Goal: Find specific page/section: Find specific page/section

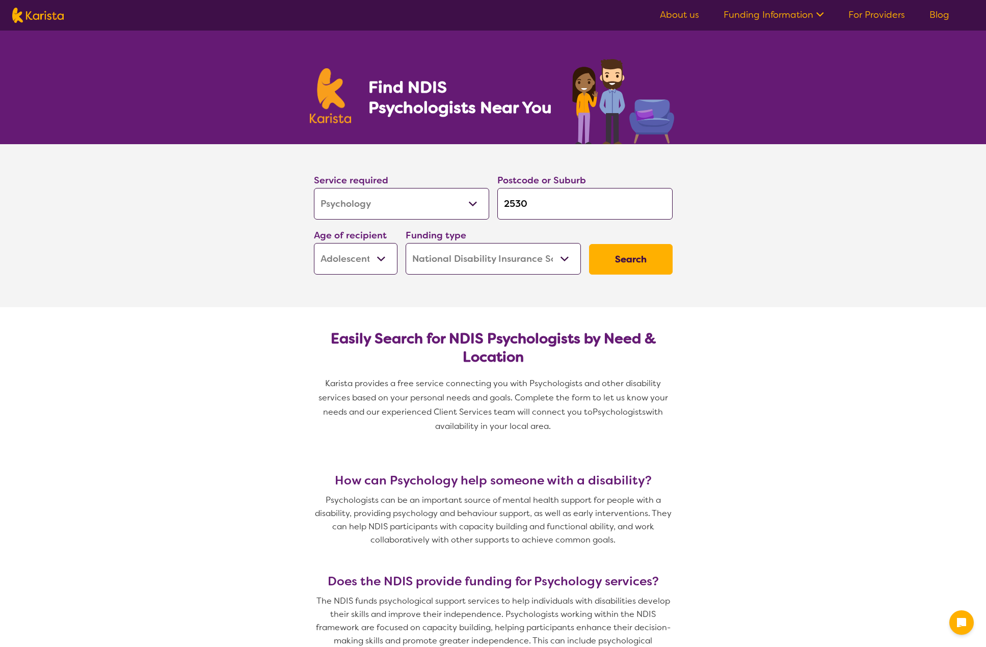
select select "Psychology"
select select "AS"
select select "NDIS"
select select "Psychology"
select select "AS"
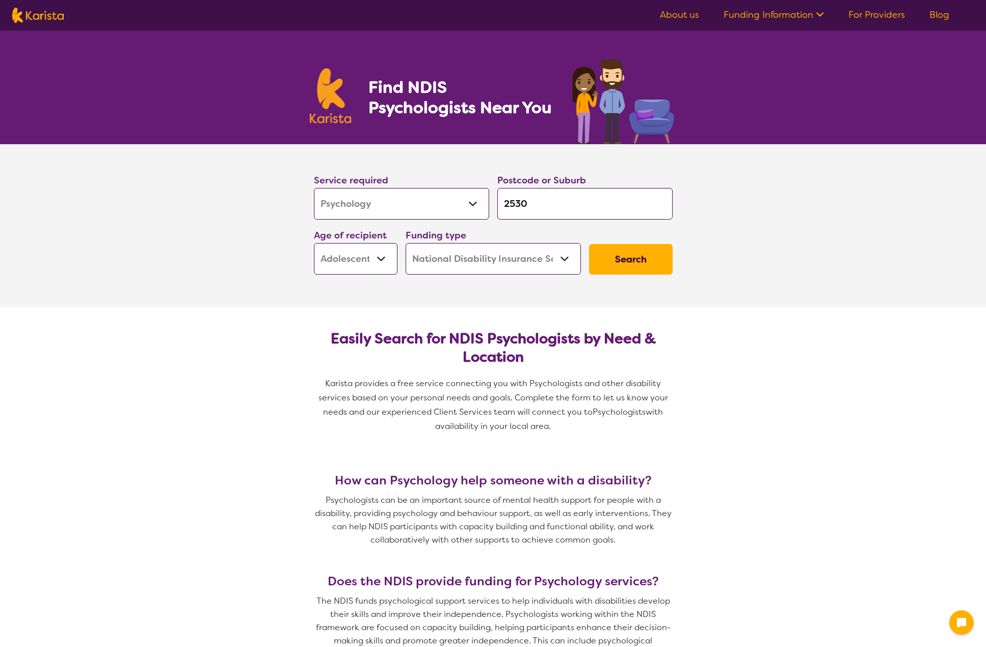
select select "NDIS"
click at [535, 205] on input "2530" at bounding box center [584, 204] width 175 height 32
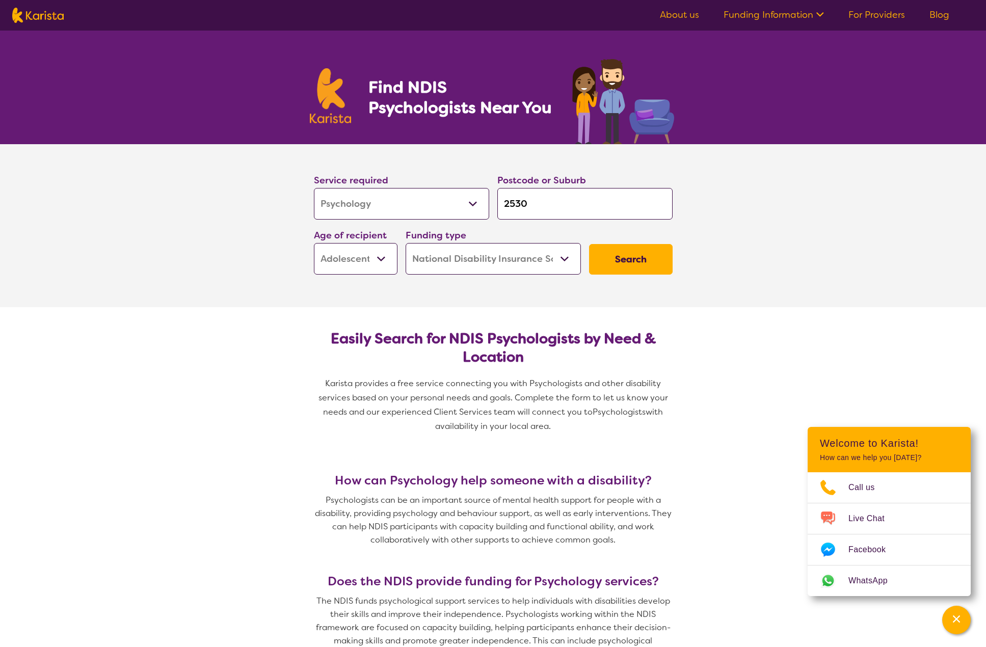
type input "253"
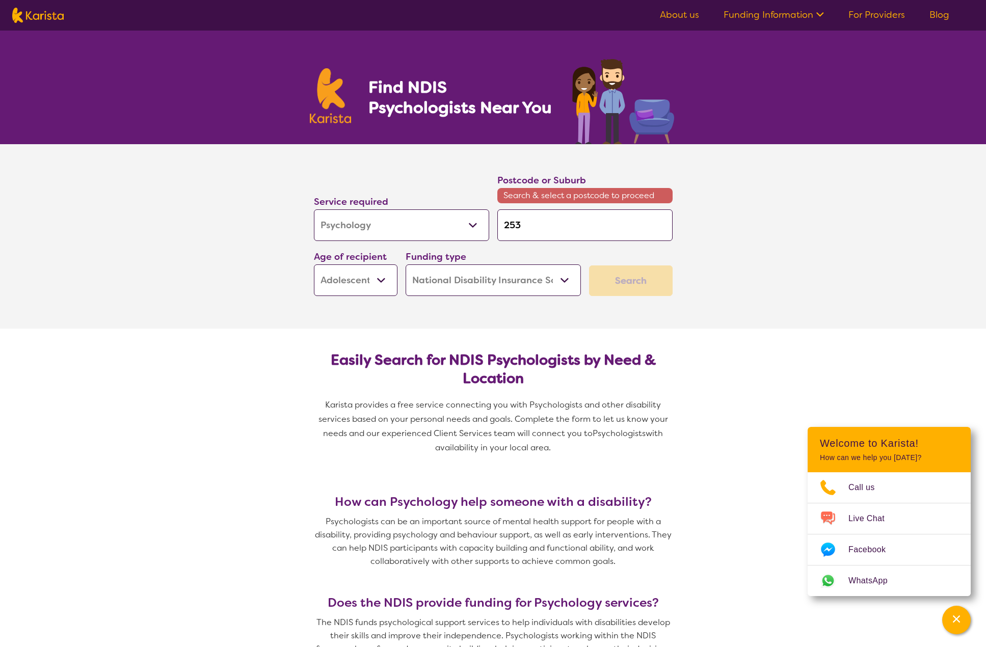
type input "25"
type input "2"
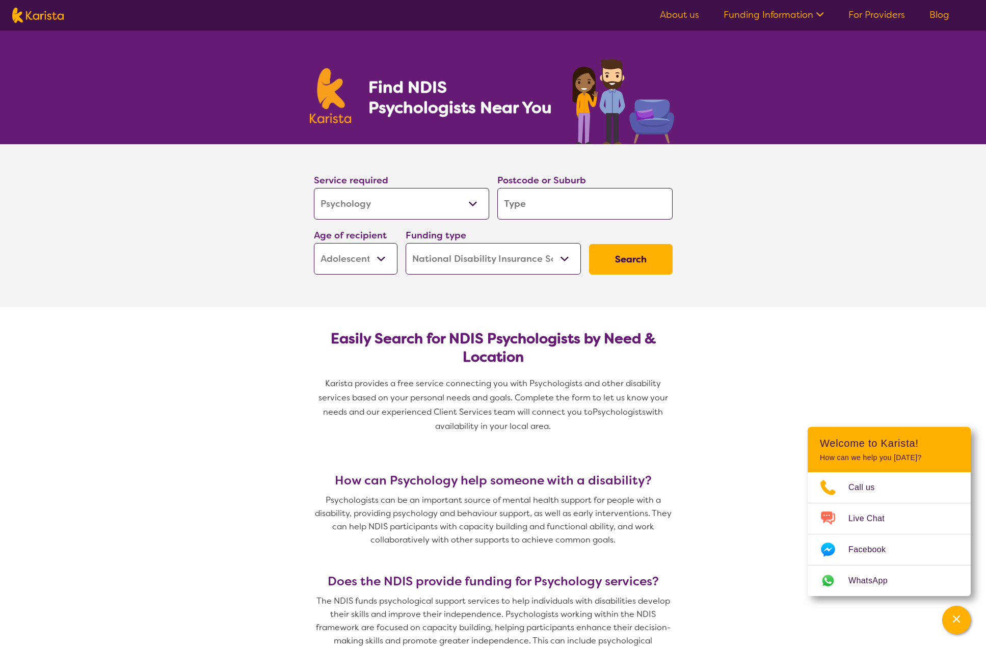
type input "2"
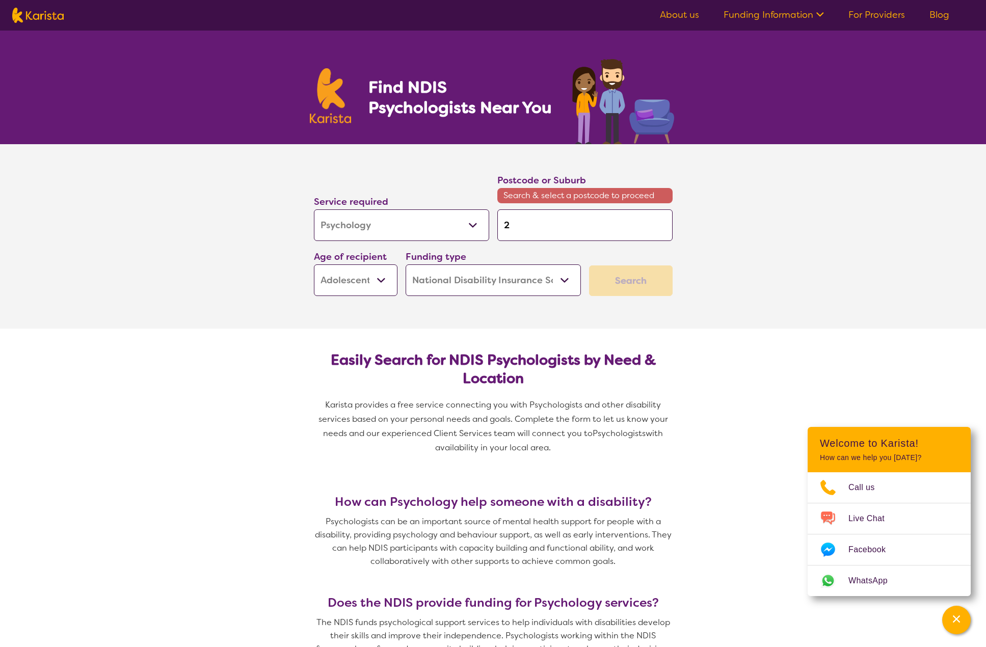
type input "29"
type input "291"
type input "2912"
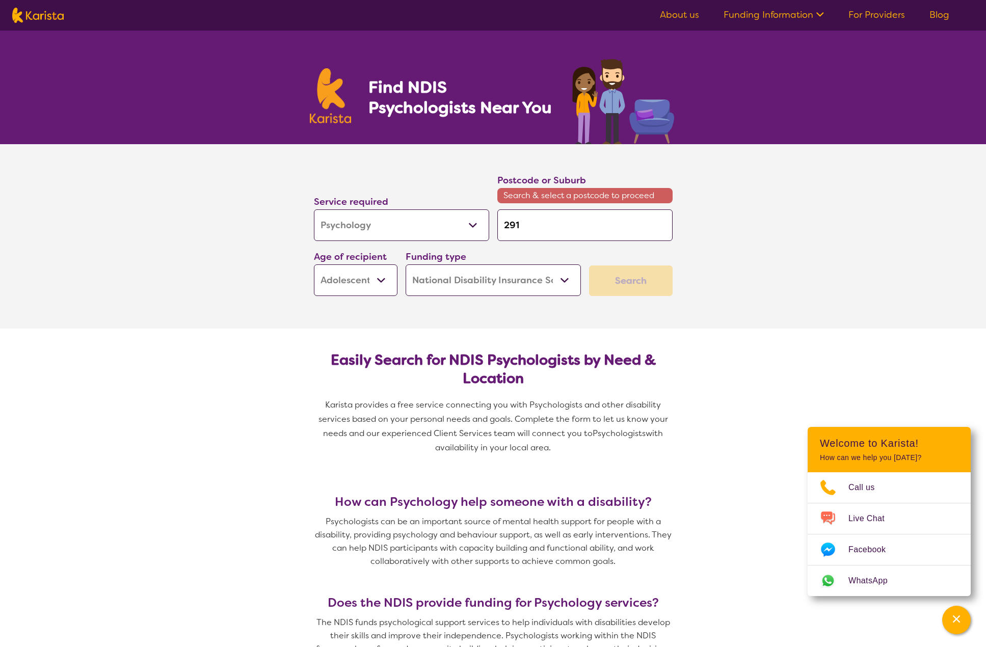
type input "2912"
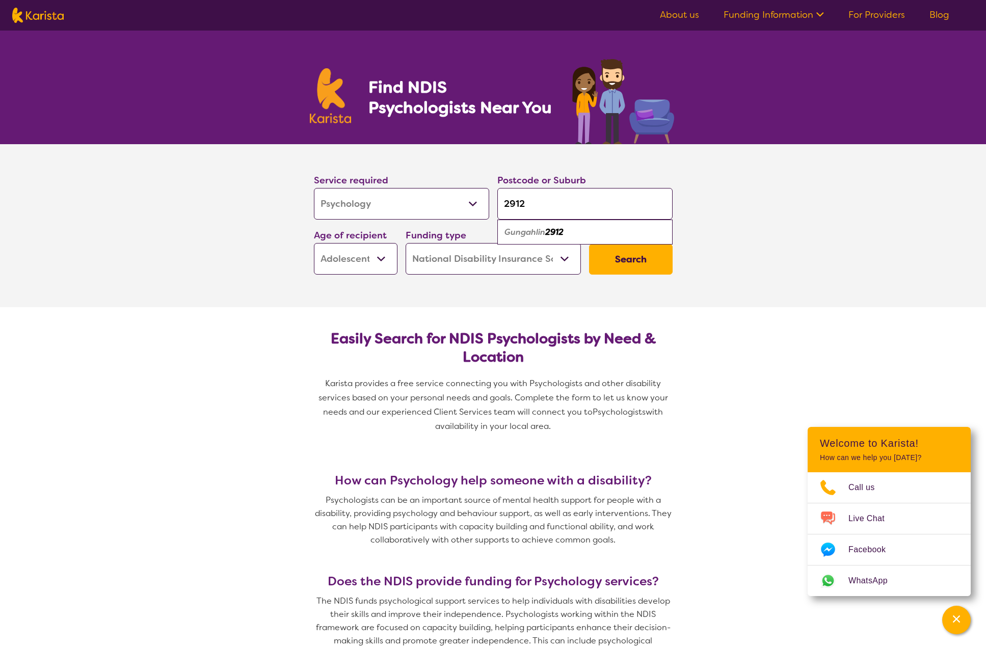
type input "2912"
click at [581, 237] on div "Gungahlin 2912" at bounding box center [585, 232] width 165 height 19
click at [383, 257] on select "Early Childhood - 0 to 9 Child - 10 to 11 Adolescent - 12 to 17 Adult - 18 to 6…" at bounding box center [356, 259] width 84 height 32
select select "AD"
click at [314, 243] on select "Early Childhood - 0 to 9 Child - 10 to 11 Adolescent - 12 to 17 Adult - 18 to 6…" at bounding box center [356, 259] width 84 height 32
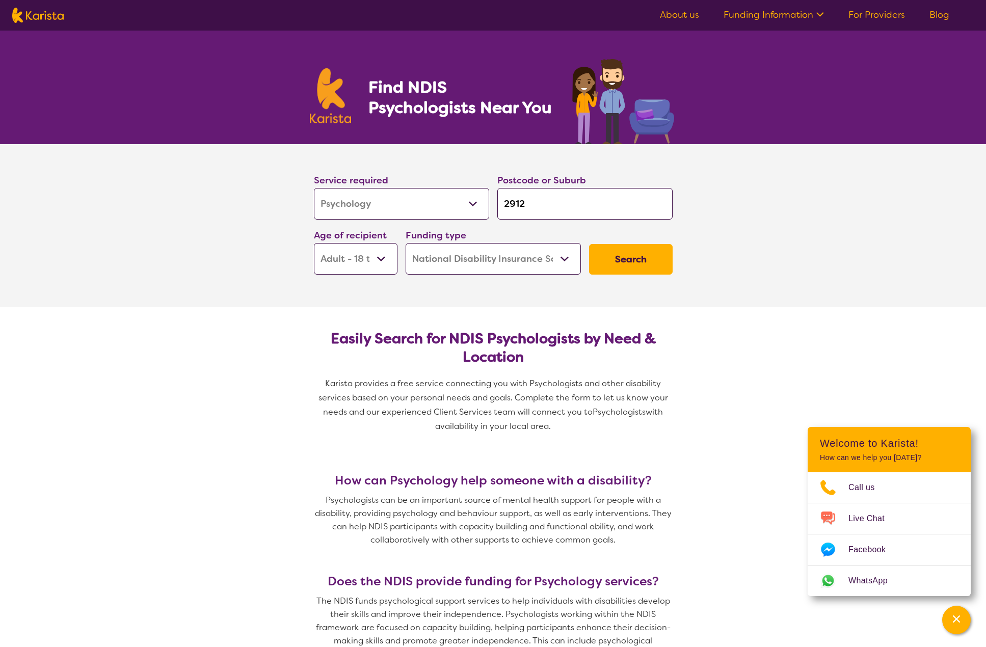
select select "AD"
click at [479, 263] on select "Home Care Package (HCP) National Disability Insurance Scheme (NDIS) I don't know" at bounding box center [493, 259] width 175 height 32
click at [657, 261] on button "Search" at bounding box center [631, 259] width 84 height 31
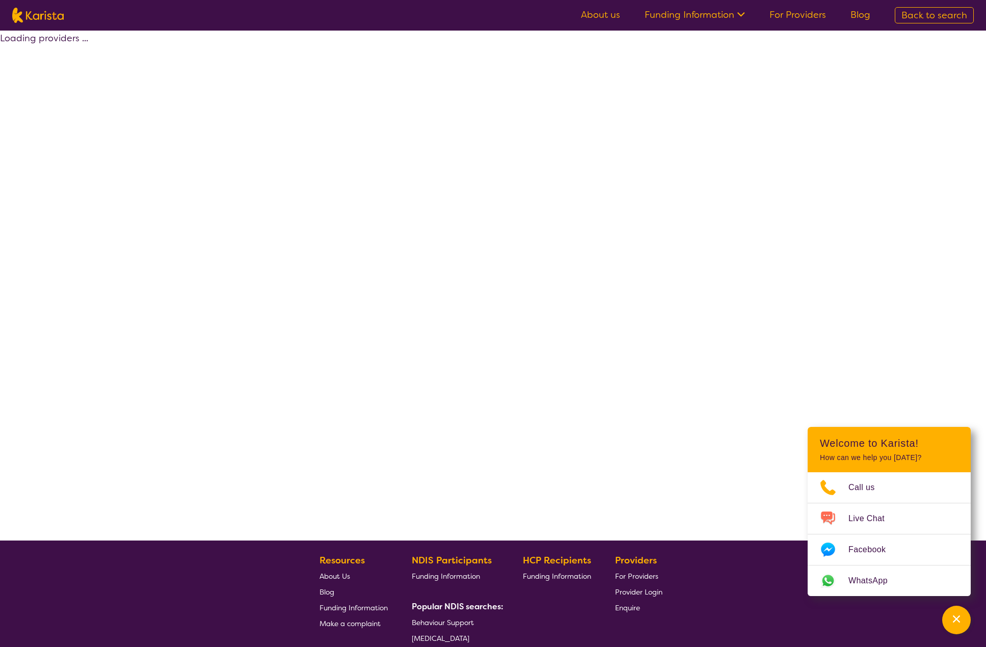
select select "by_score"
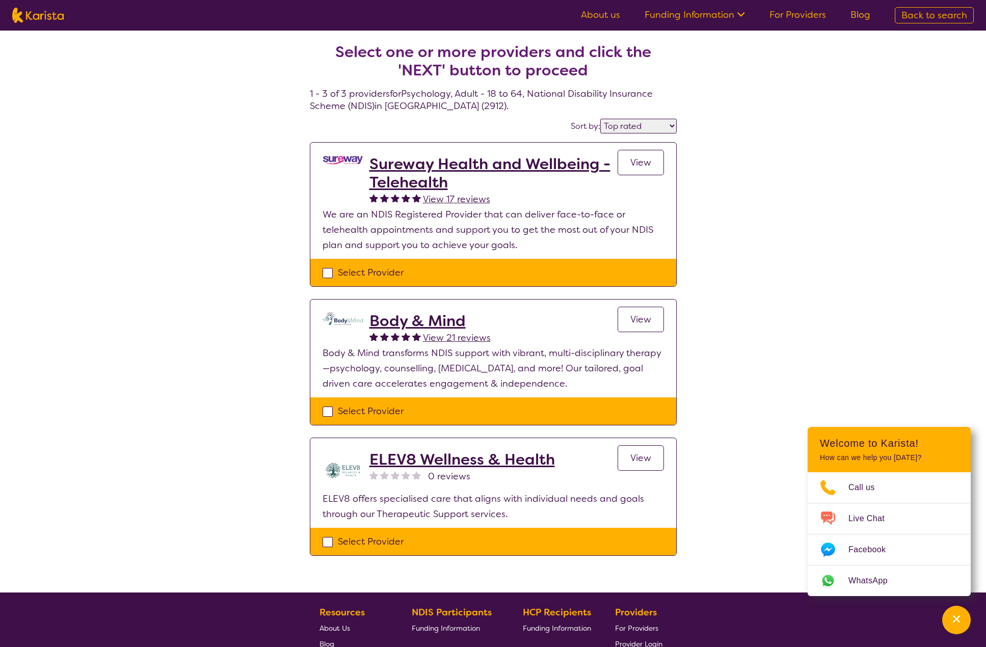
click at [434, 318] on h2 "Body & Mind" at bounding box center [430, 321] width 121 height 18
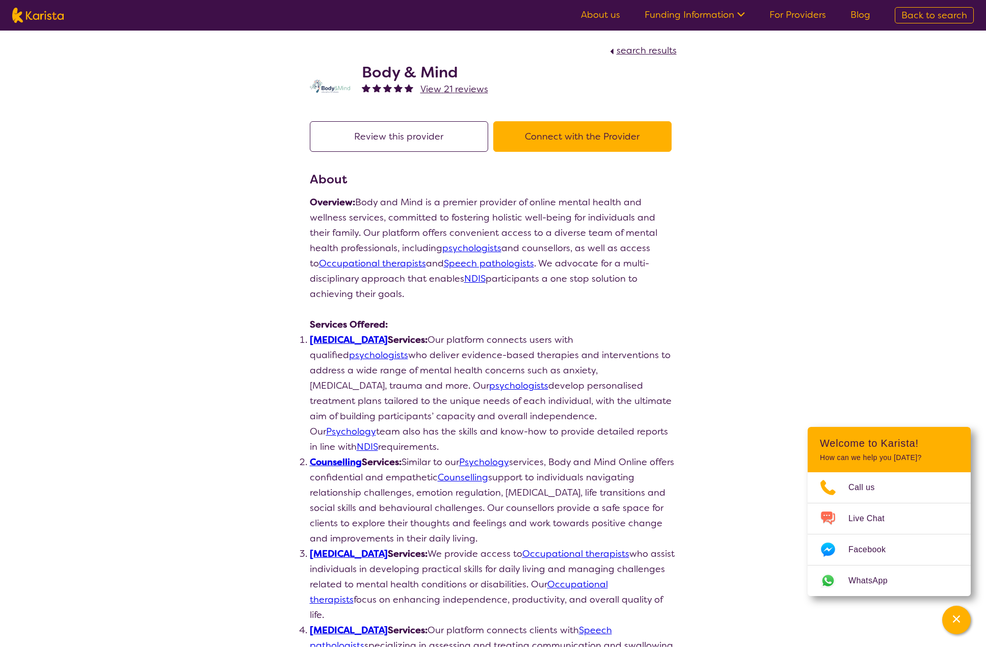
select select "by_score"
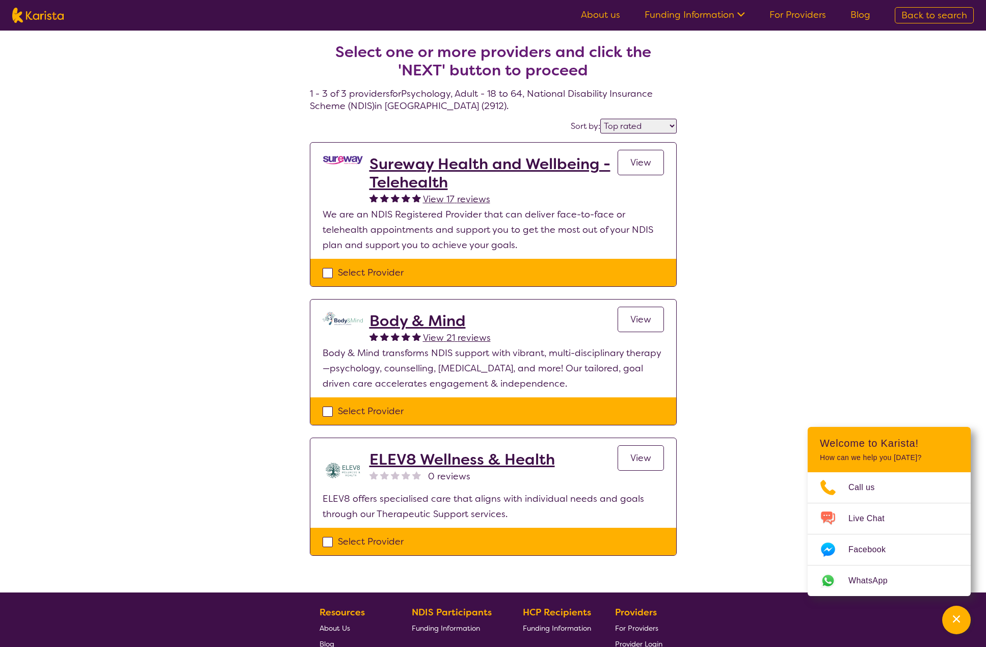
click at [451, 320] on h2 "Body & Mind" at bounding box center [430, 321] width 121 height 18
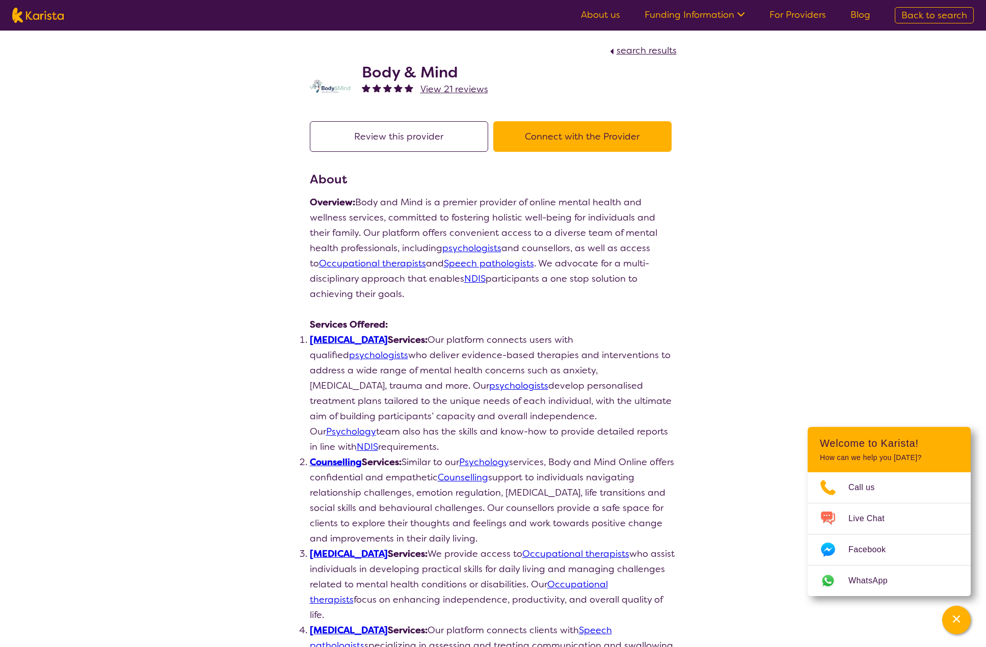
select select "by_score"
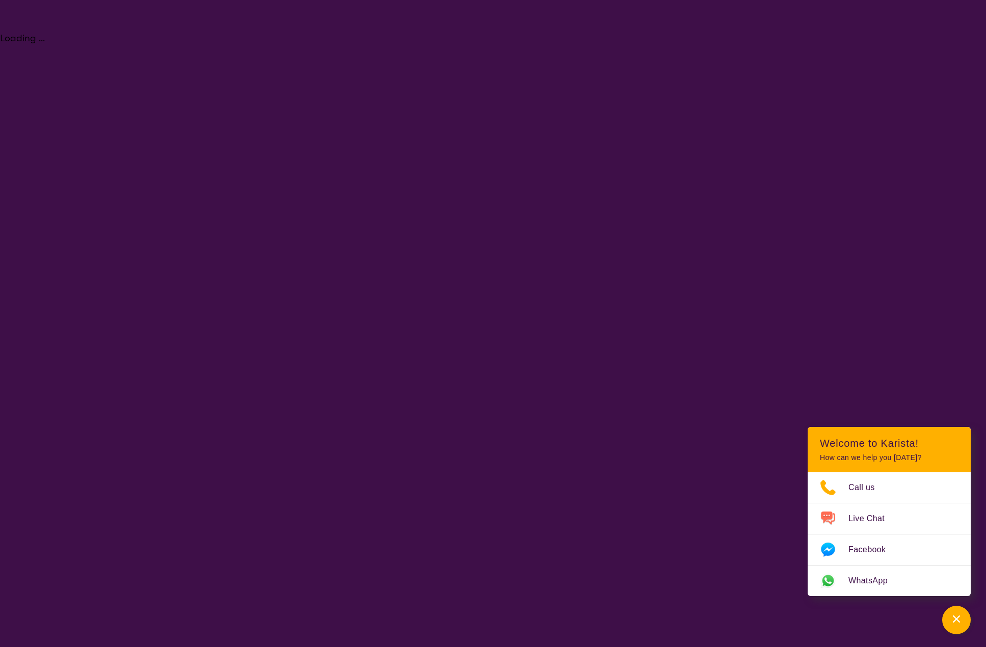
select select "Psychology"
select select "AD"
select select "NDIS"
select select "Psychology"
select select "AD"
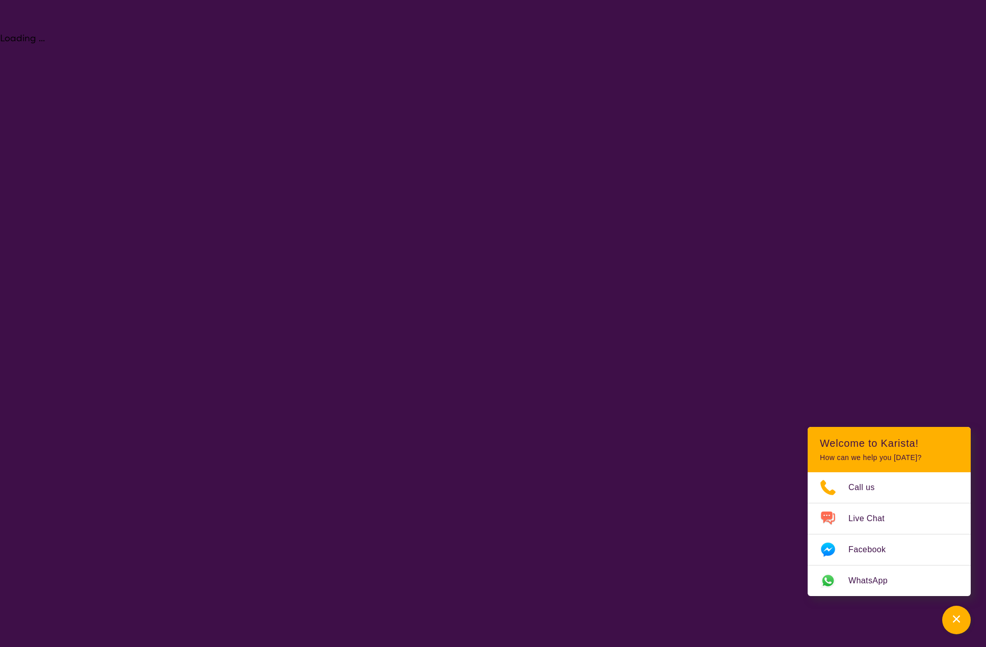
select select "NDIS"
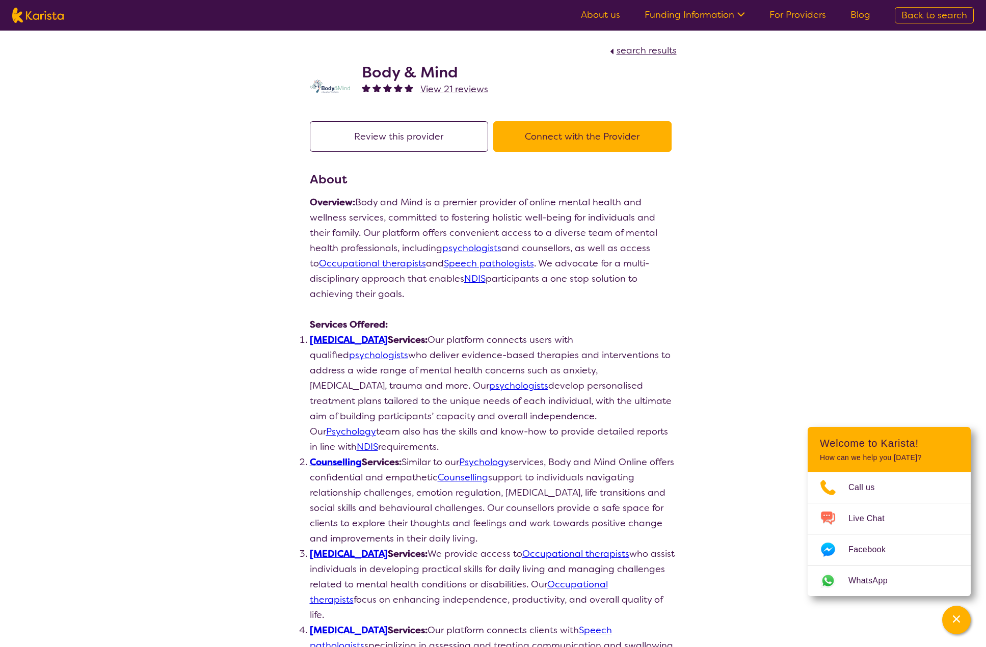
click at [619, 133] on button "Connect with the Provider" at bounding box center [582, 136] width 178 height 31
